Goal: Navigation & Orientation: Find specific page/section

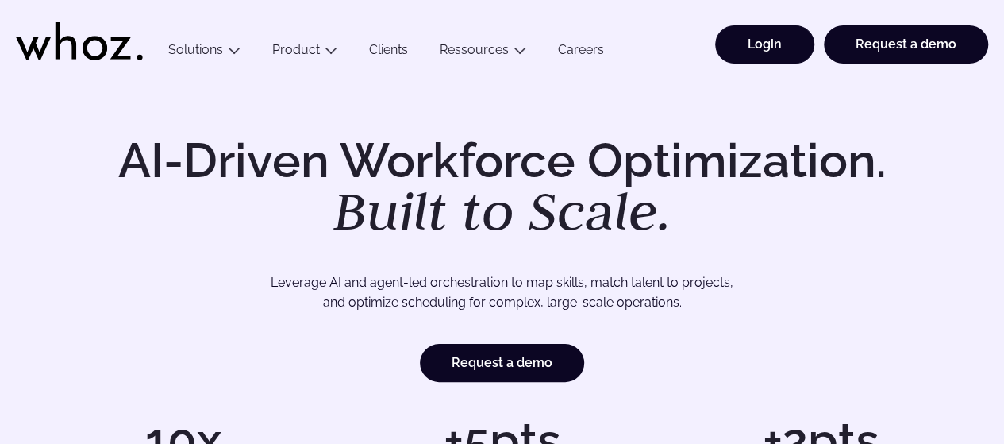
click at [770, 53] on link "Login" at bounding box center [764, 44] width 99 height 38
